Goal: Task Accomplishment & Management: Manage account settings

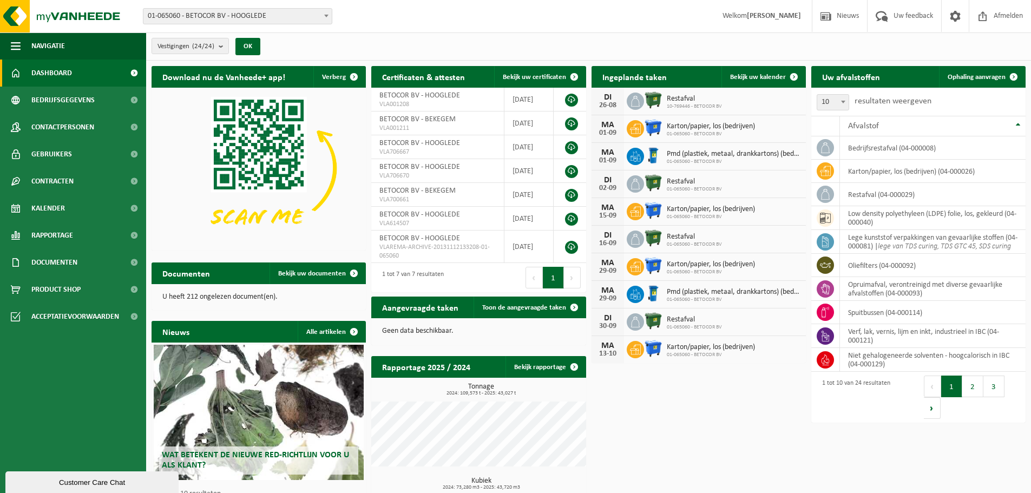
click at [782, 15] on strong "[PERSON_NAME]" at bounding box center [774, 16] width 54 height 8
click at [68, 123] on span "Contactpersonen" at bounding box center [62, 127] width 63 height 27
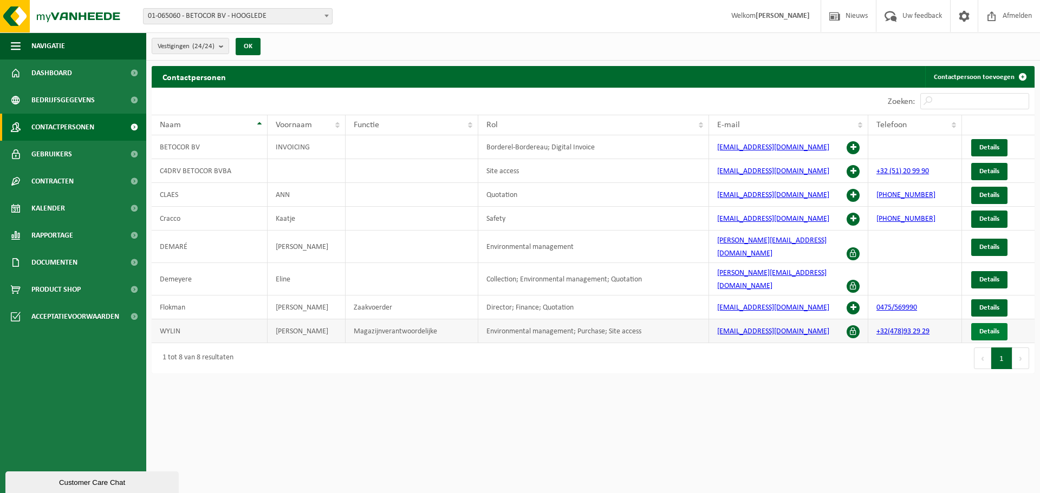
click at [1004, 323] on link "Details" at bounding box center [989, 331] width 36 height 17
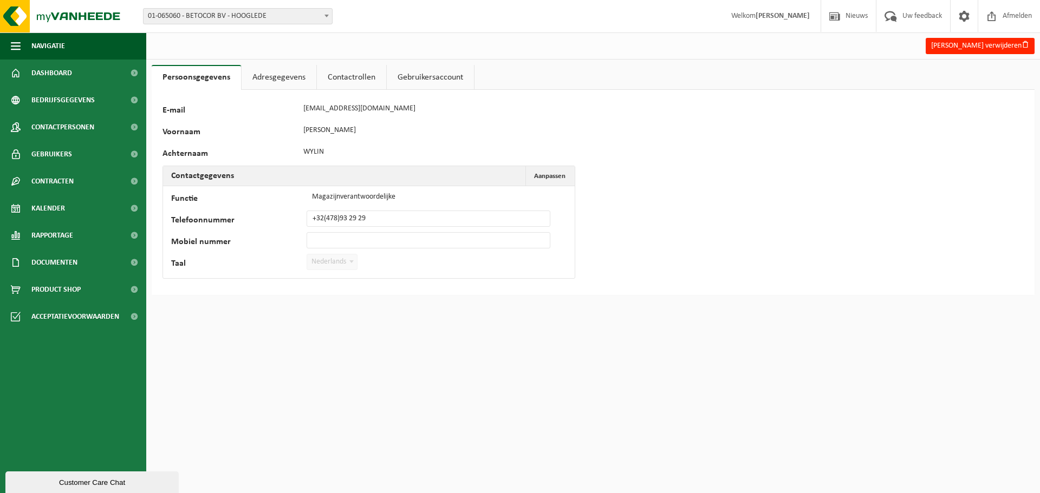
click at [286, 77] on link "Adresgegevens" at bounding box center [278, 77] width 75 height 25
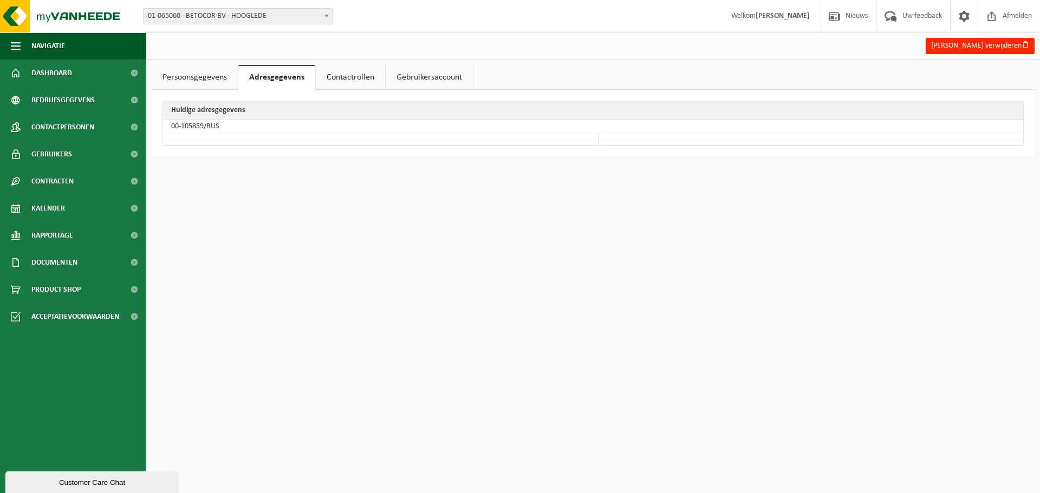
click at [364, 76] on link "Contactrollen" at bounding box center [350, 77] width 69 height 25
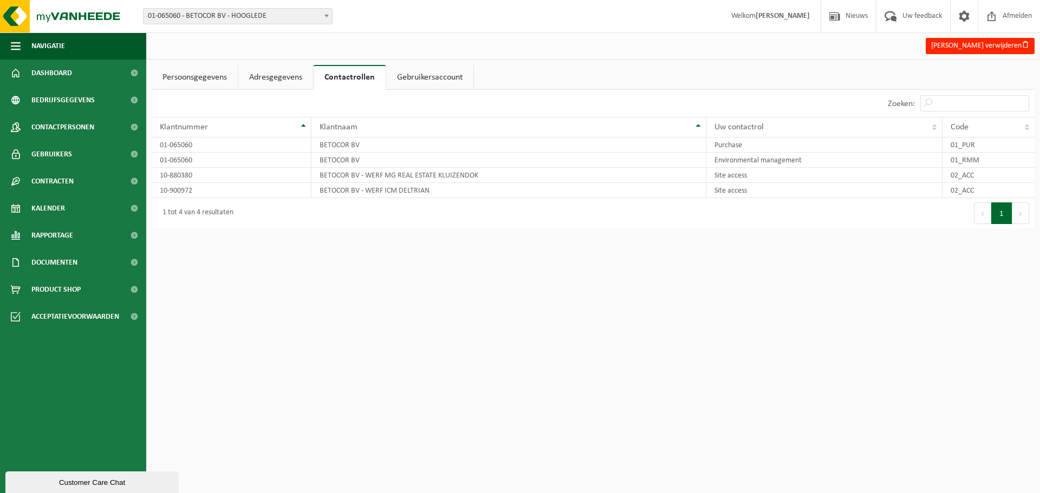
click at [437, 80] on link "Gebruikersaccount" at bounding box center [429, 77] width 87 height 25
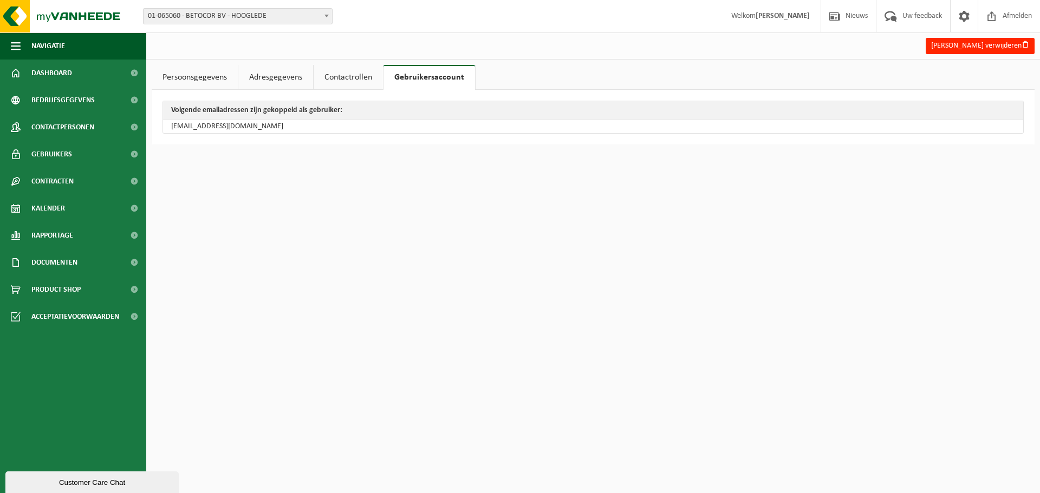
click at [429, 74] on link "Gebruikersaccount" at bounding box center [429, 77] width 92 height 25
click at [876, 79] on ul "Persoonsgegevens Adresgegevens Contactrollen Gebruikersaccount" at bounding box center [593, 77] width 883 height 25
click at [1004, 46] on button "Hans Wylin verwijderen" at bounding box center [979, 46] width 109 height 16
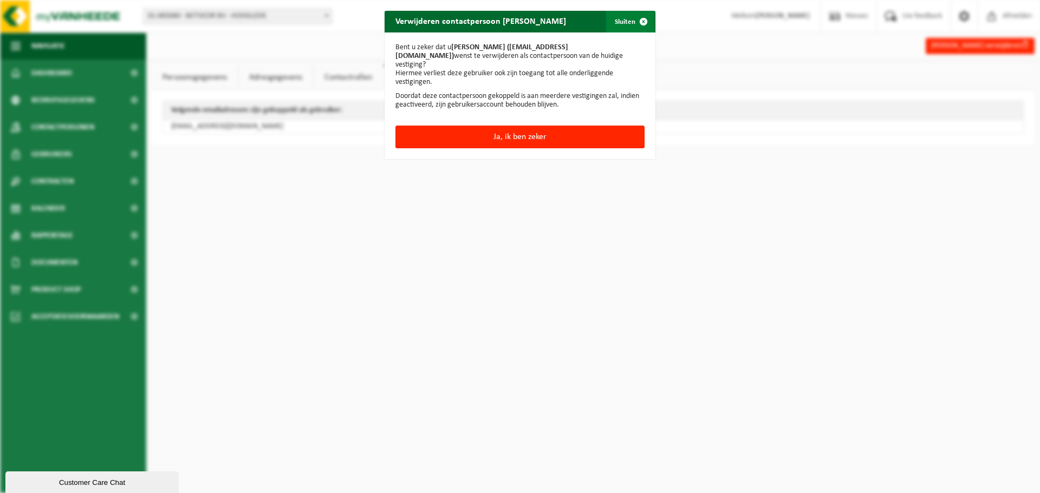
click at [637, 19] on span "button" at bounding box center [643, 22] width 22 height 22
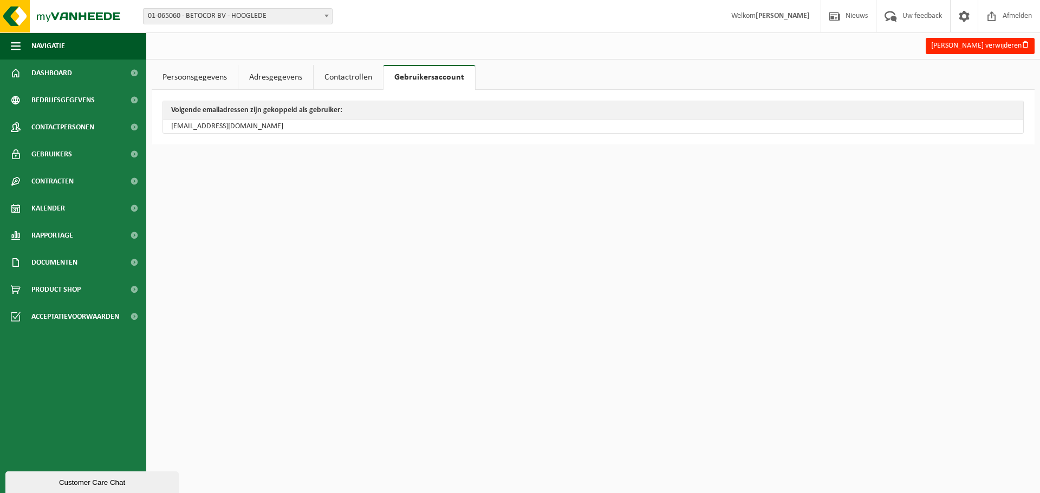
click at [209, 79] on link "Persoonsgegevens" at bounding box center [195, 77] width 86 height 25
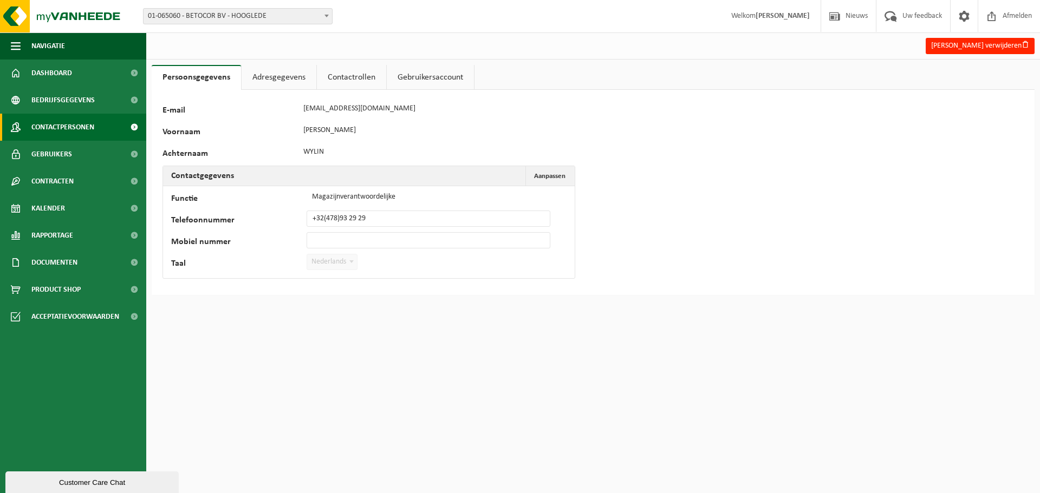
click at [68, 125] on span "Contactpersonen" at bounding box center [62, 127] width 63 height 27
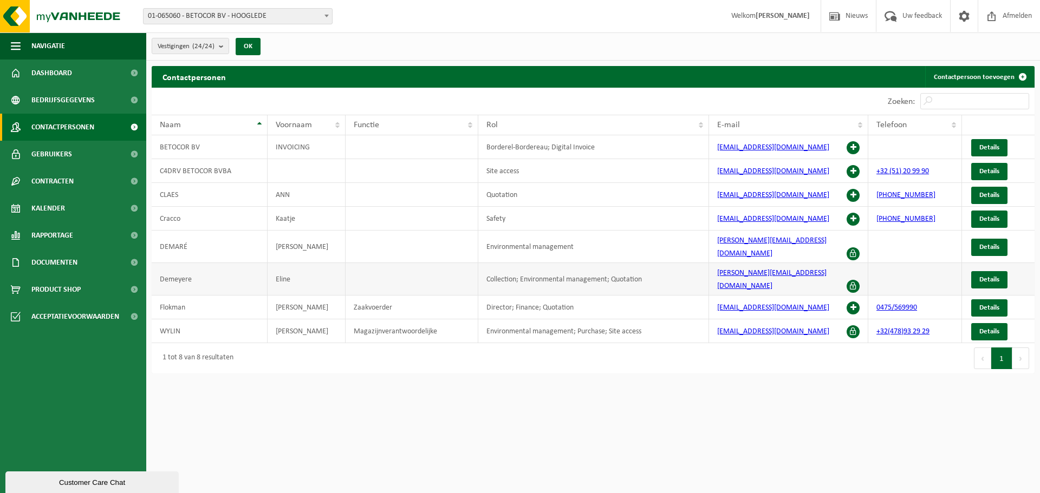
click at [179, 266] on td "Demeyere" at bounding box center [210, 279] width 116 height 32
